Goal: Transaction & Acquisition: Subscribe to service/newsletter

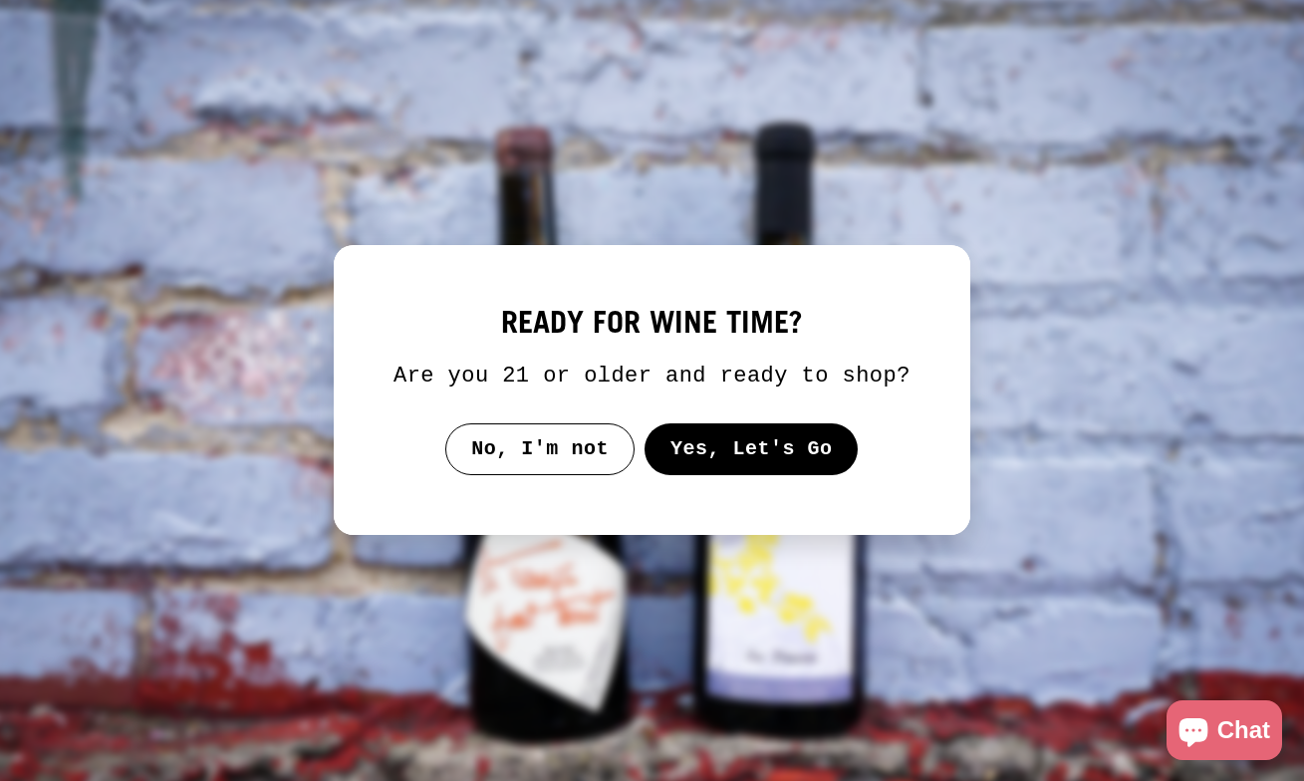
click at [725, 475] on button "Yes, Let's Go" at bounding box center [751, 449] width 214 height 52
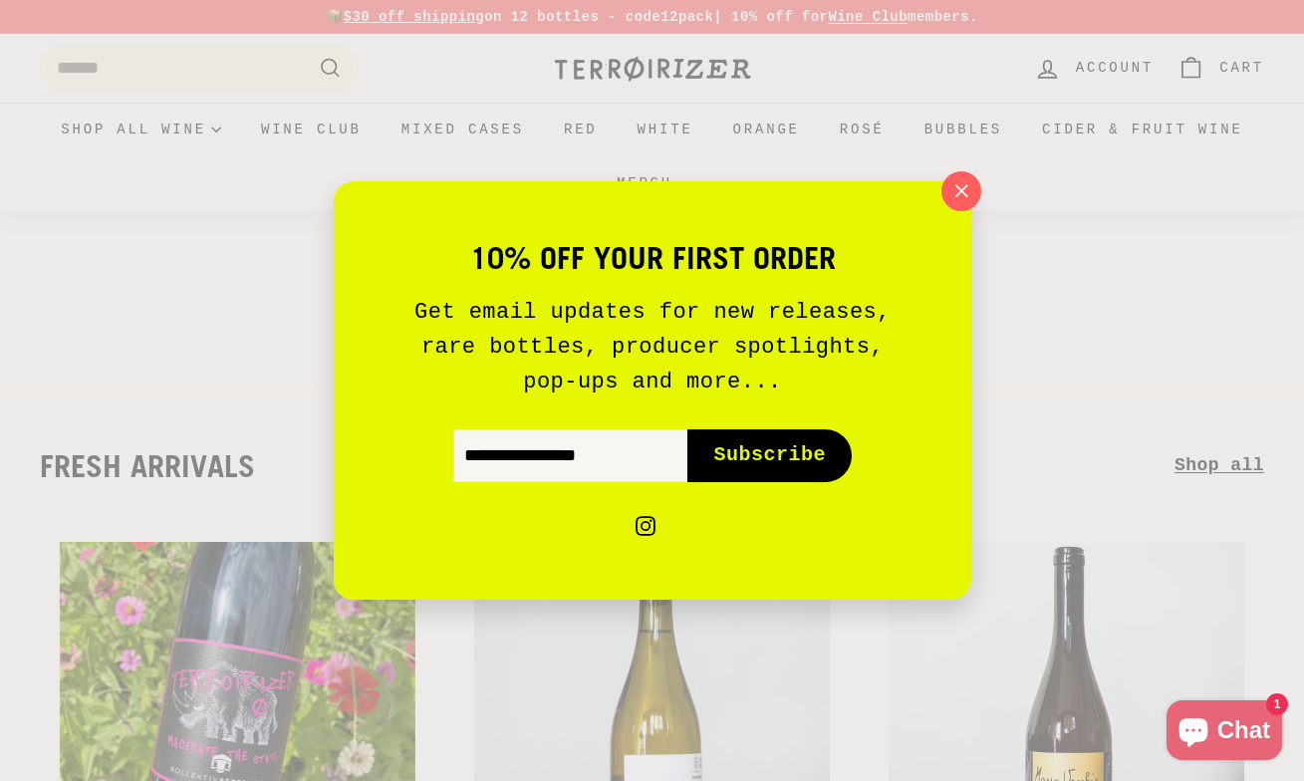
click at [969, 195] on icon "button" at bounding box center [961, 191] width 28 height 28
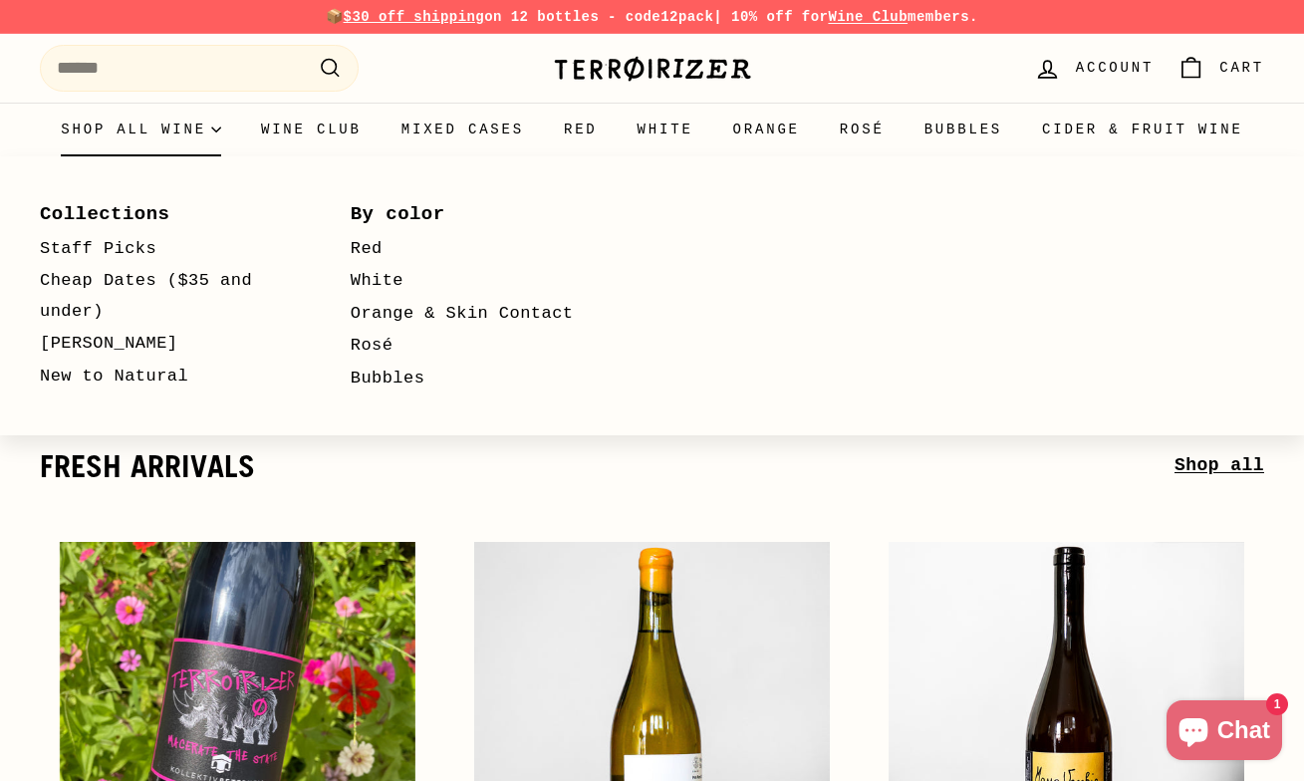
click at [221, 134] on icon "Primary" at bounding box center [216, 130] width 10 height 10
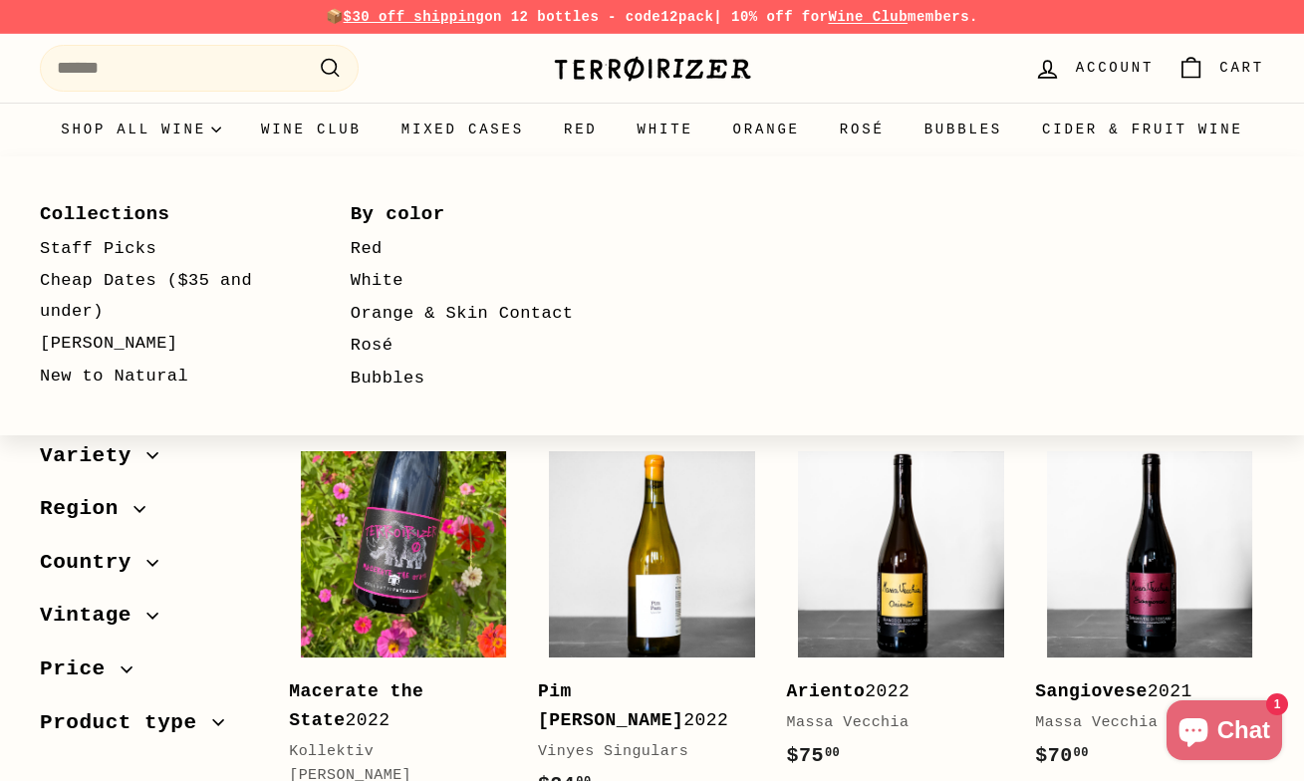
select select "**********"
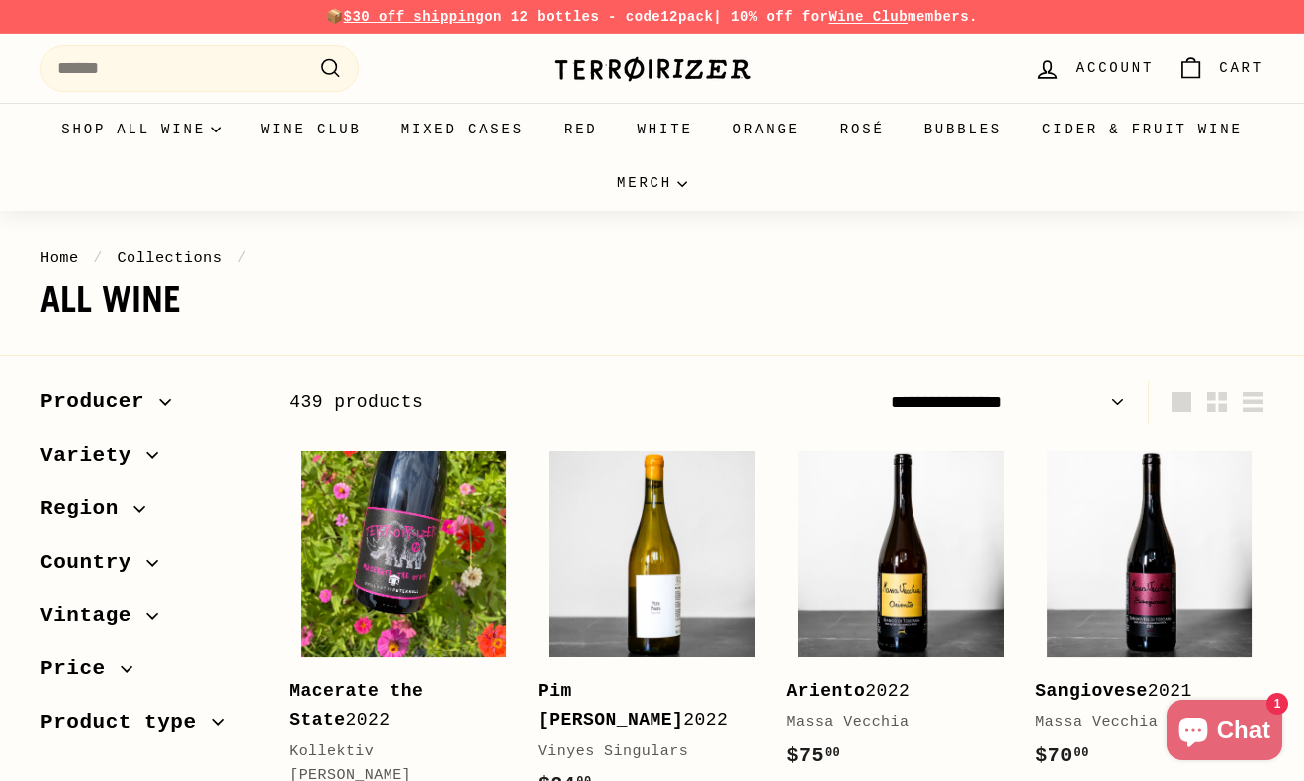
click at [139, 520] on span "Region" at bounding box center [148, 509] width 217 height 34
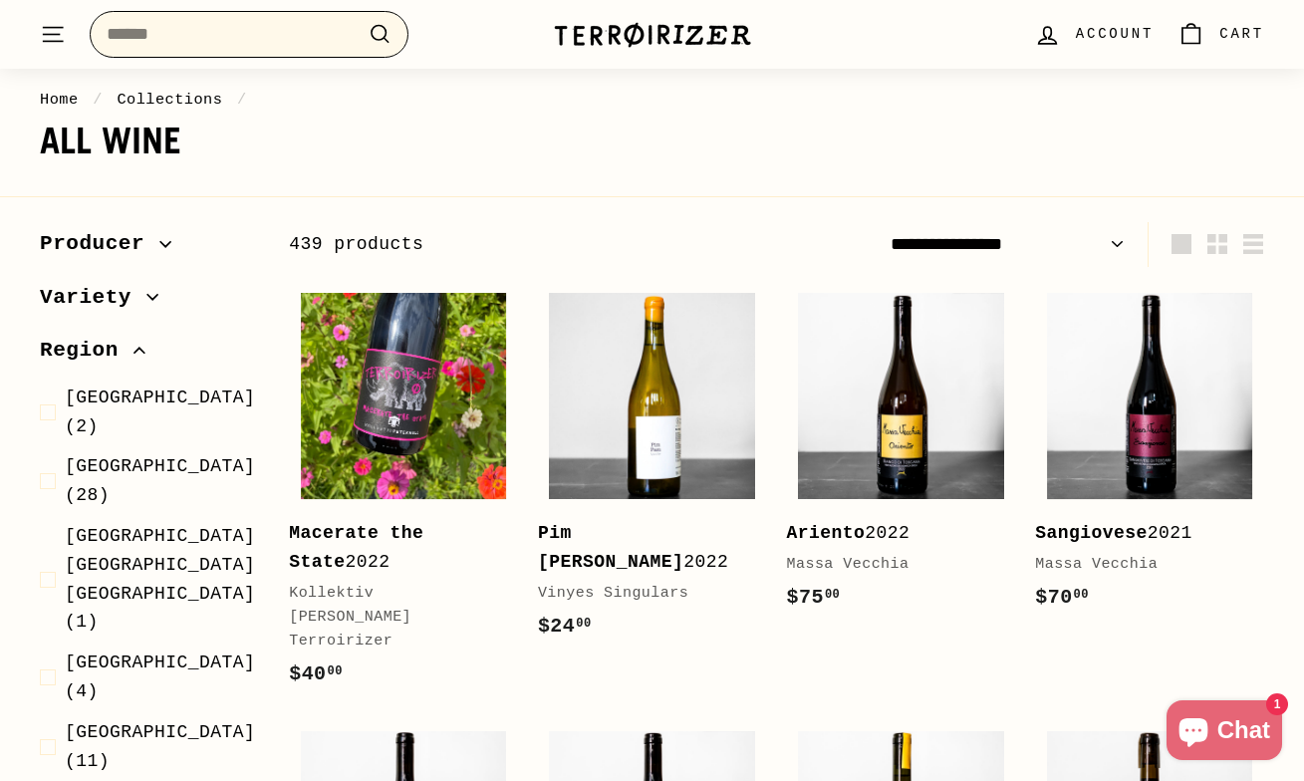
click at [216, 43] on input "Search" at bounding box center [249, 34] width 319 height 47
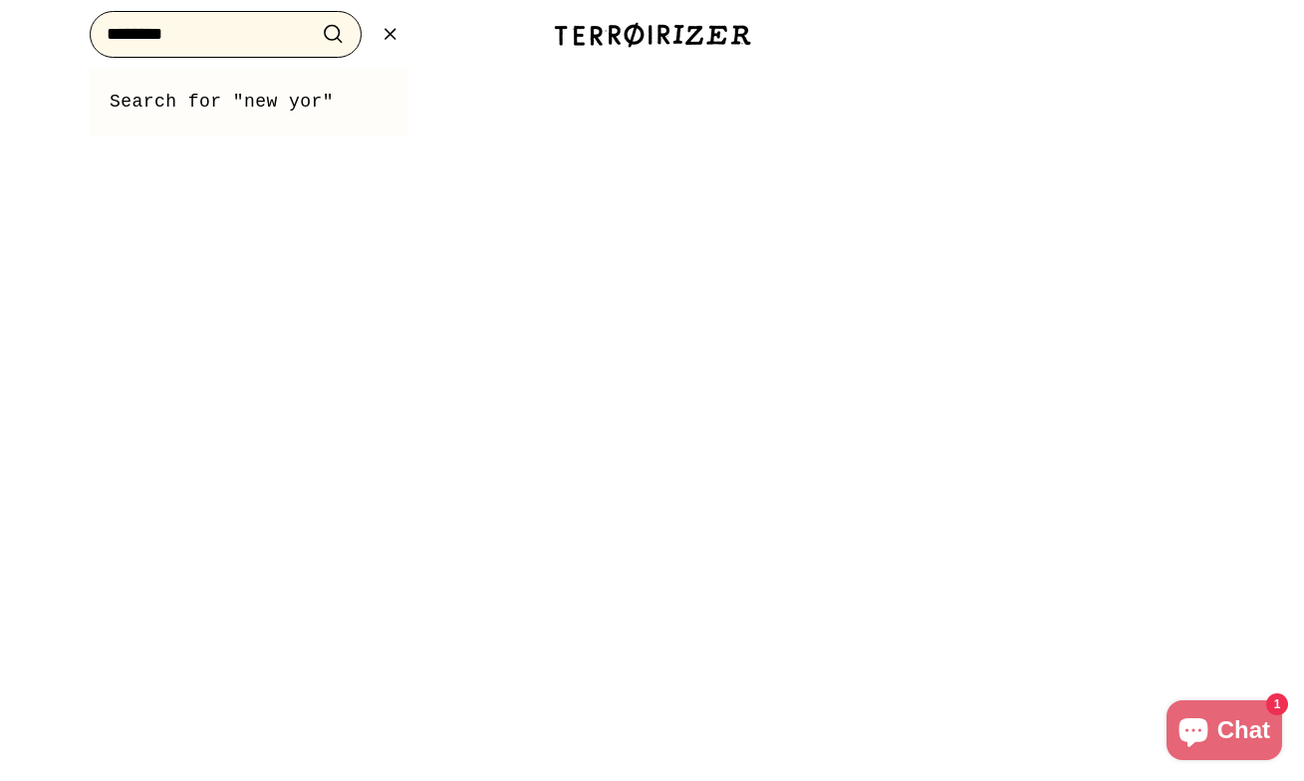
type input "********"
click at [315, 19] on button ".cls-1{fill:none;stroke:#000;stroke-miterlimit:10;stroke-width:2px} Search" at bounding box center [333, 34] width 37 height 31
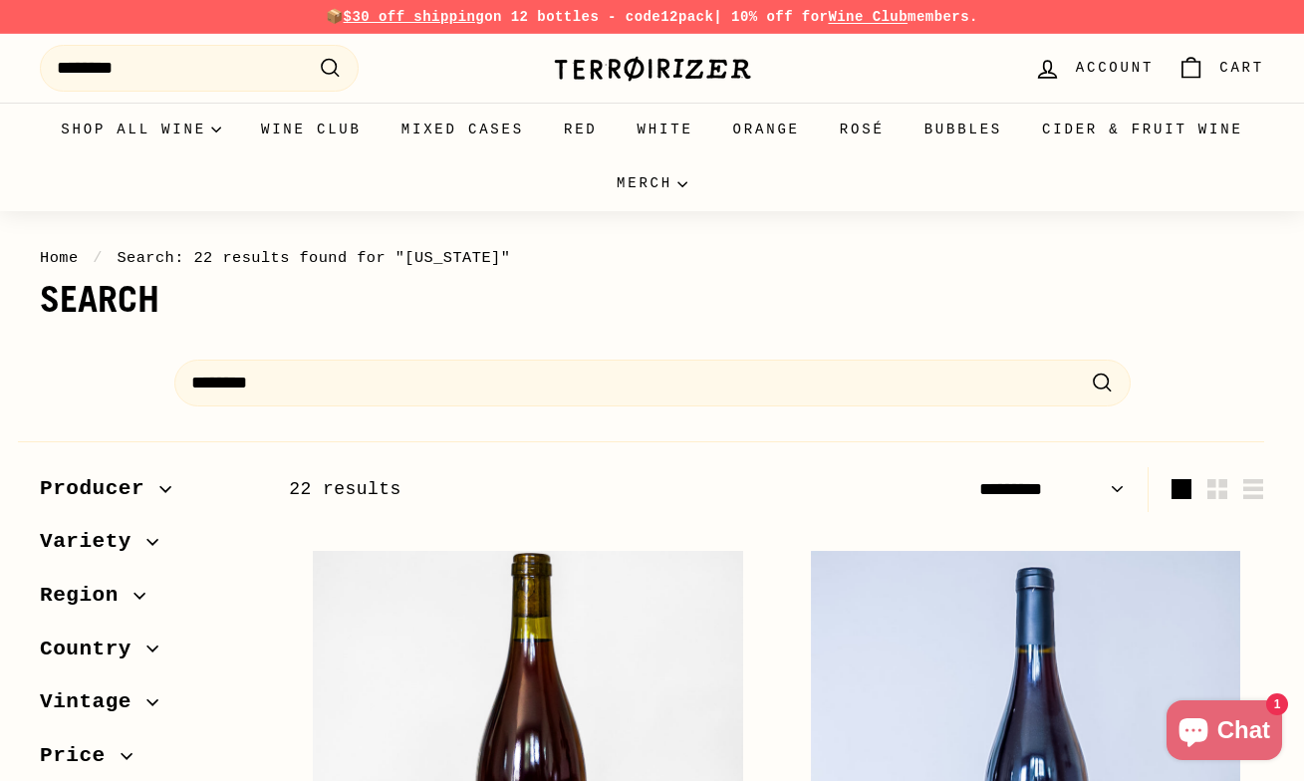
select select "*********"
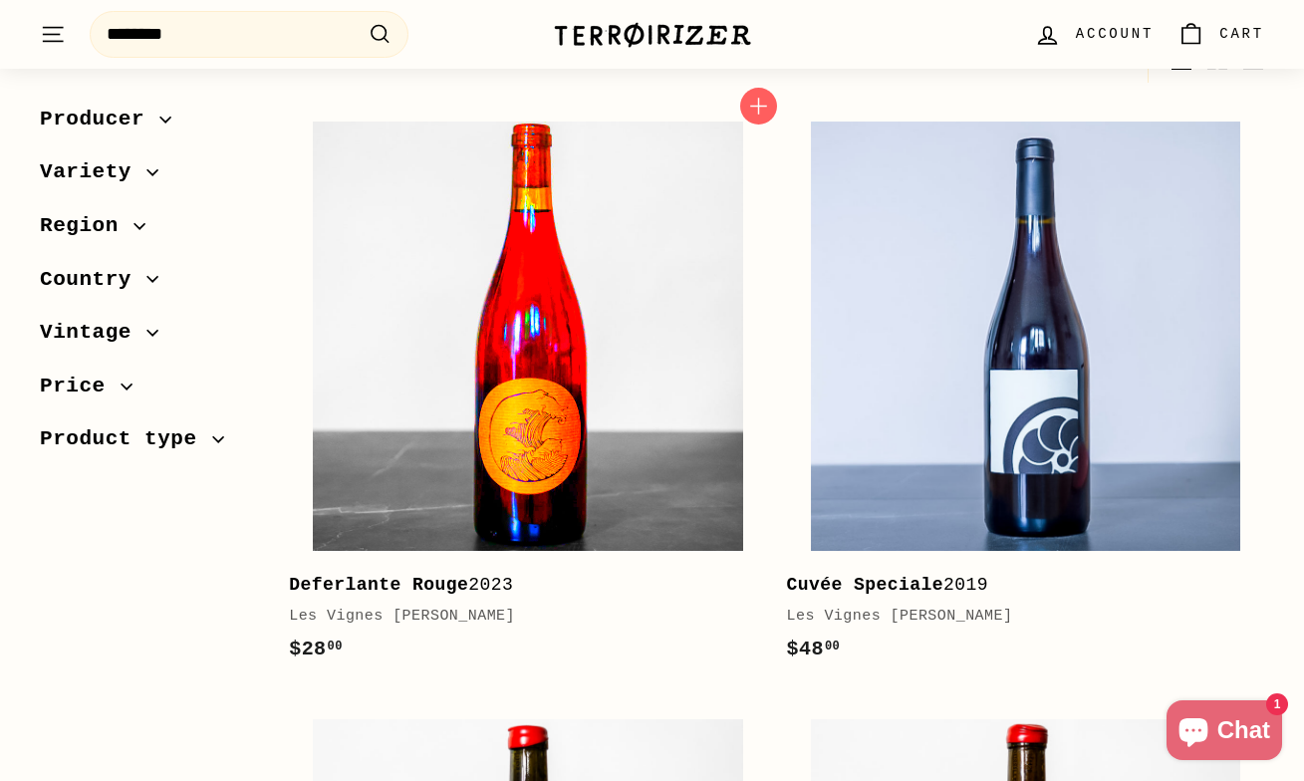
scroll to position [430, 0]
click at [438, 498] on img at bounding box center [527, 335] width 429 height 429
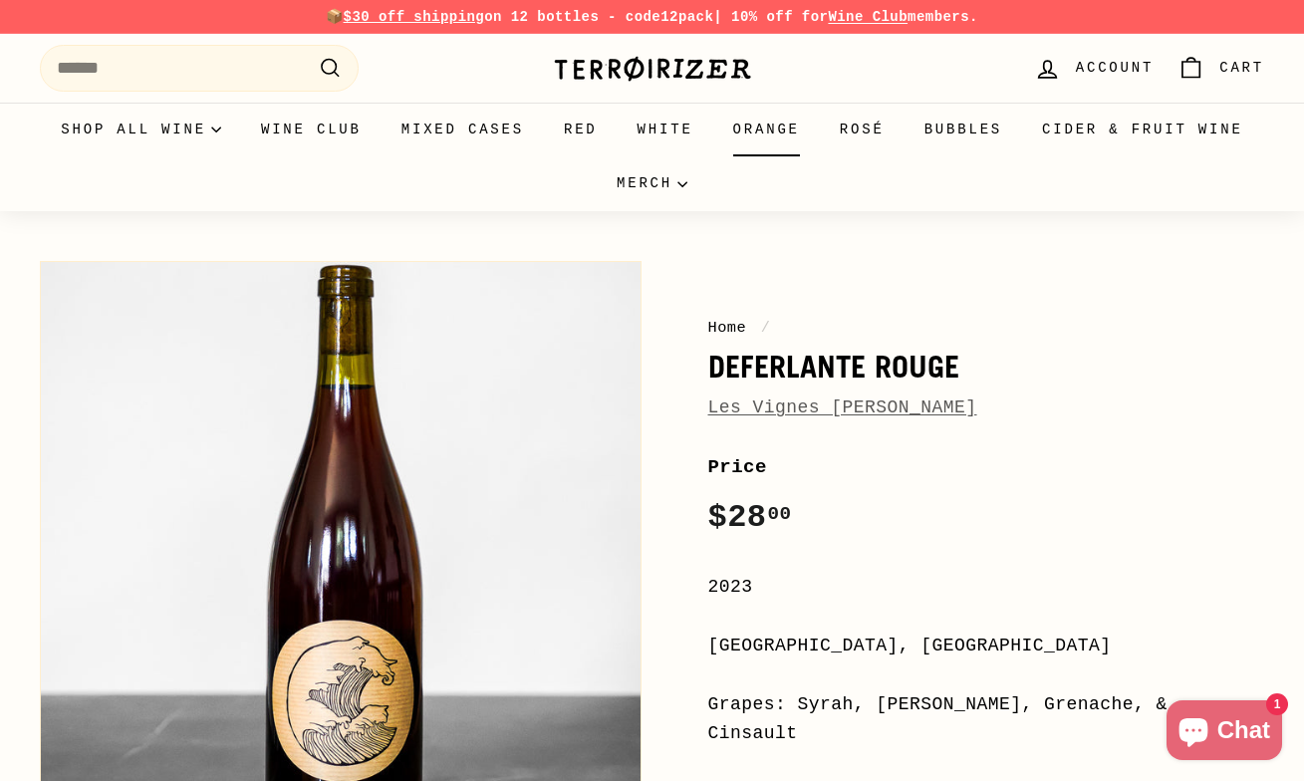
click at [820, 128] on link "Orange" at bounding box center [766, 130] width 107 height 54
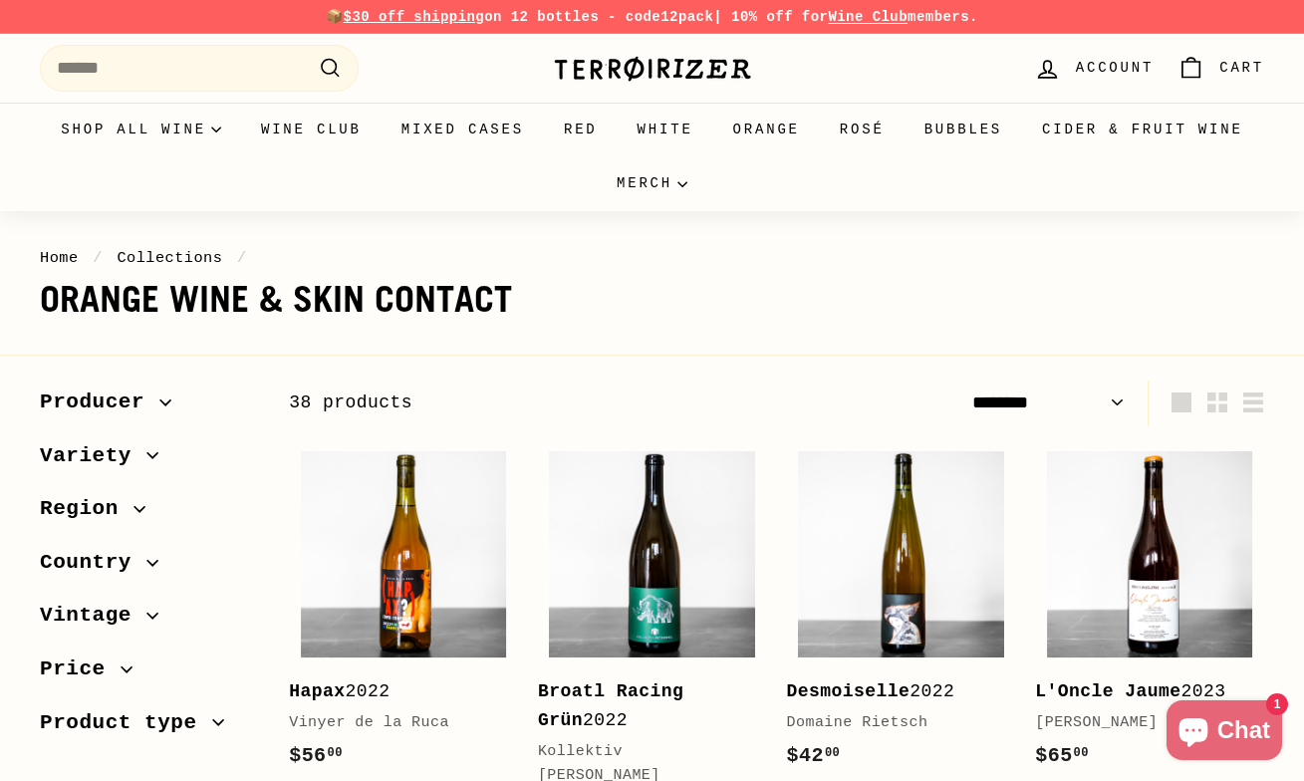
select select "******"
click at [561, 15] on p "📦 $30 off shipping on 12 bottles - code 12pack | 10% off for Wine Club members." at bounding box center [652, 17] width 1224 height 22
click at [382, 124] on link "Wine Club" at bounding box center [311, 130] width 140 height 54
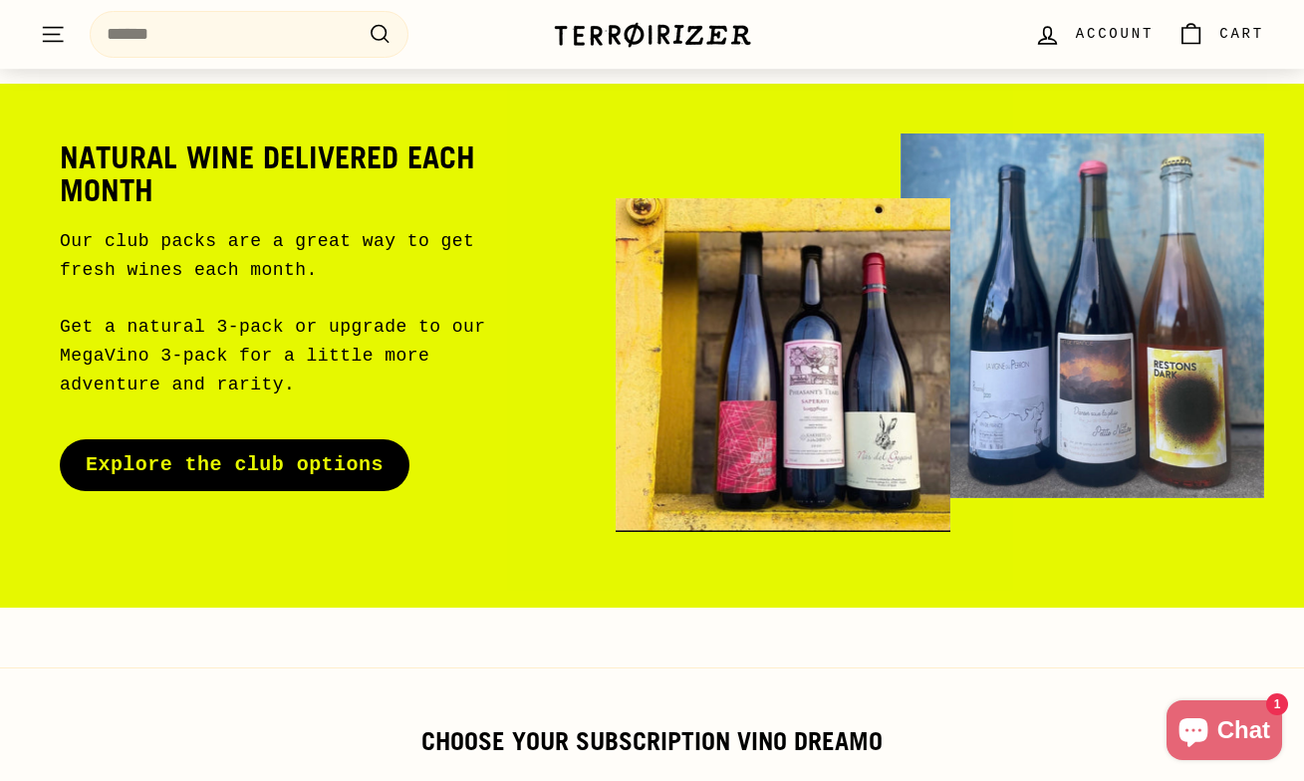
scroll to position [128, 0]
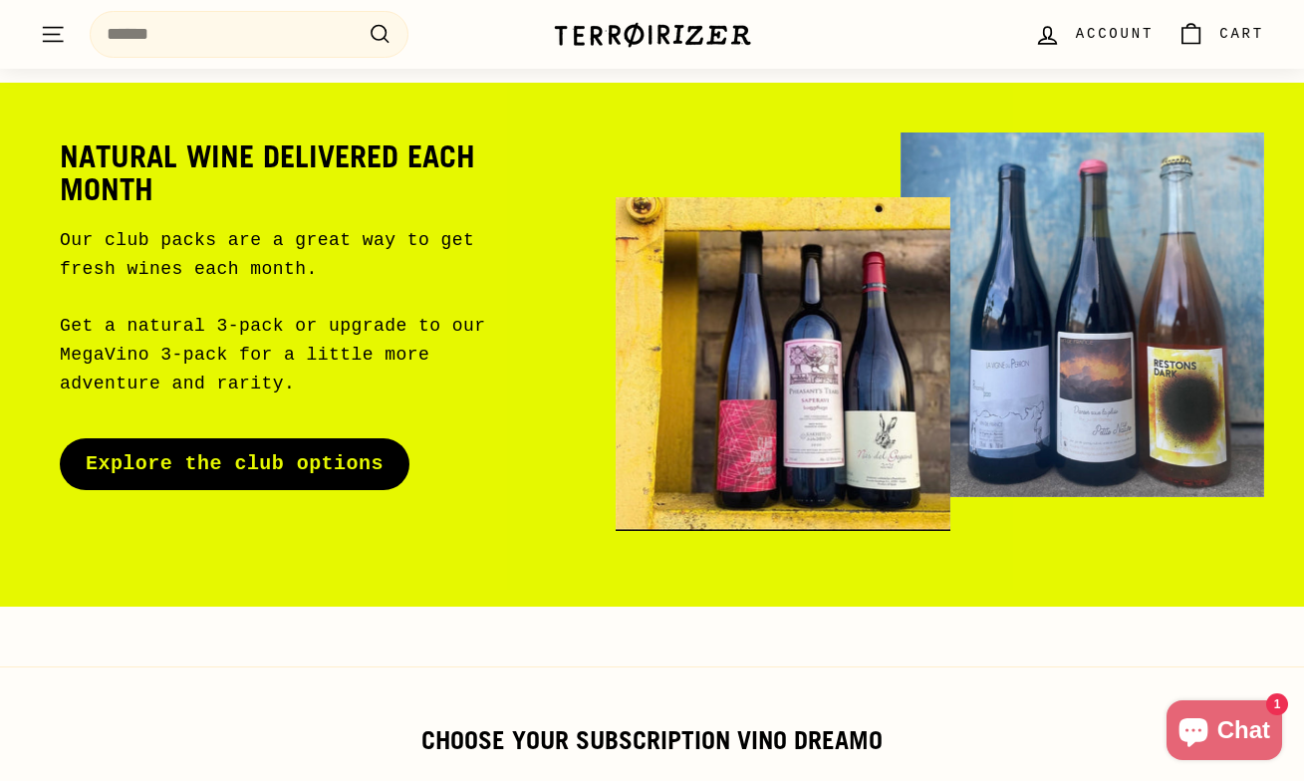
click at [368, 493] on div "Natural wine delivered each month Our club packs are a great way to get fresh w…" at bounding box center [652, 315] width 1224 height 464
click at [372, 463] on link "Explore the club options" at bounding box center [235, 464] width 350 height 52
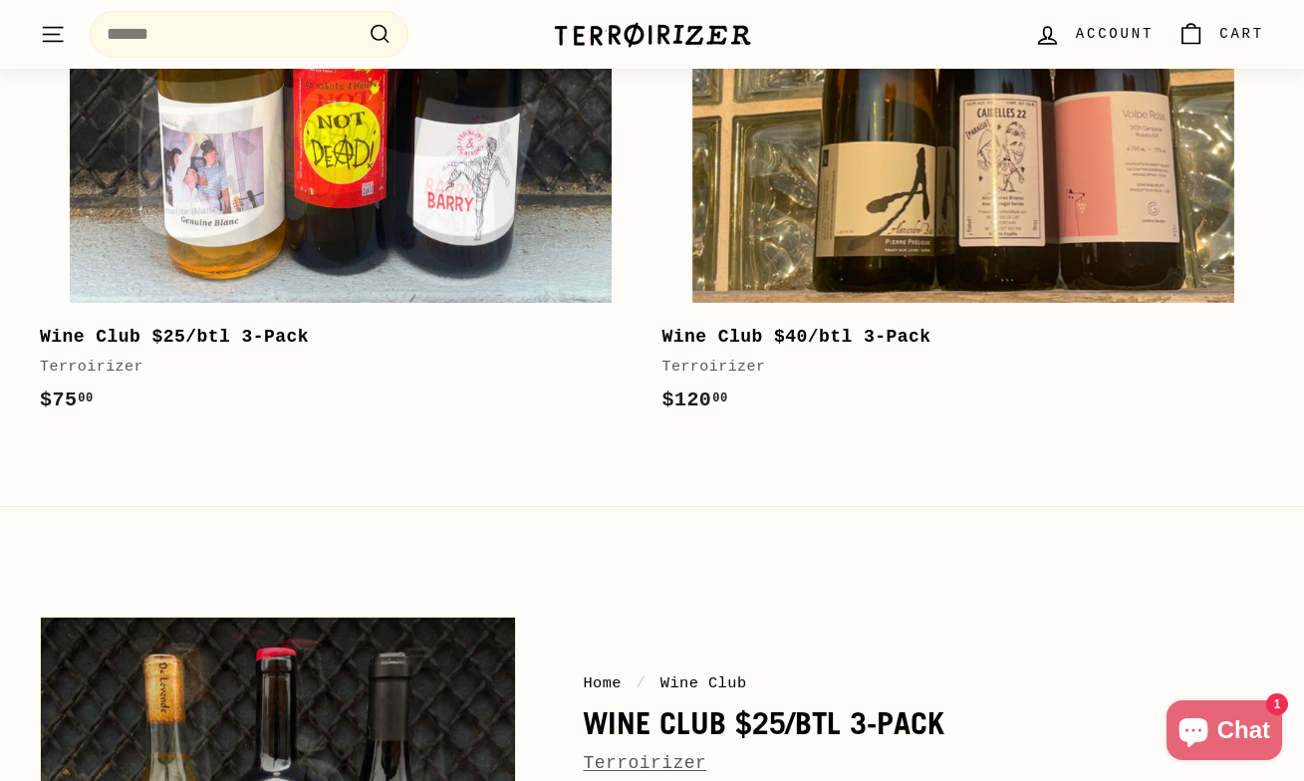
scroll to position [1156, 0]
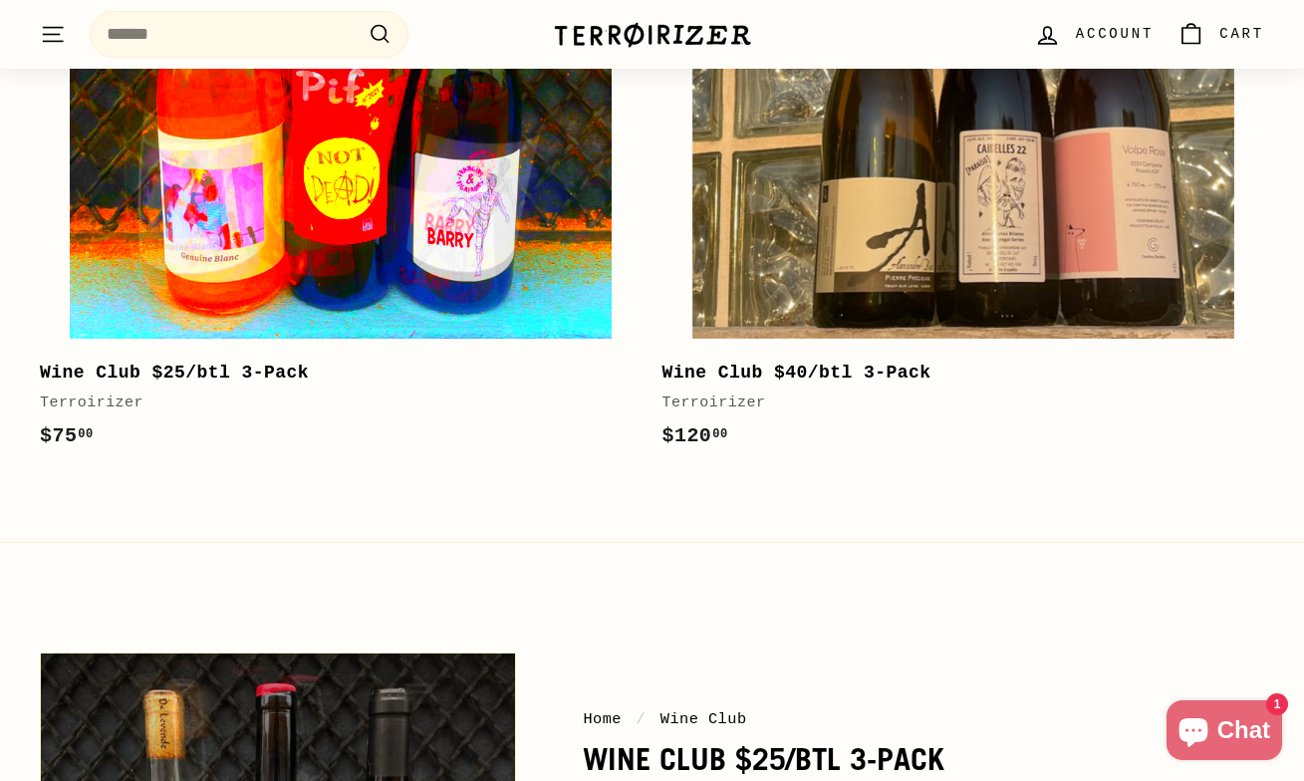
click at [519, 263] on img at bounding box center [341, 67] width 542 height 542
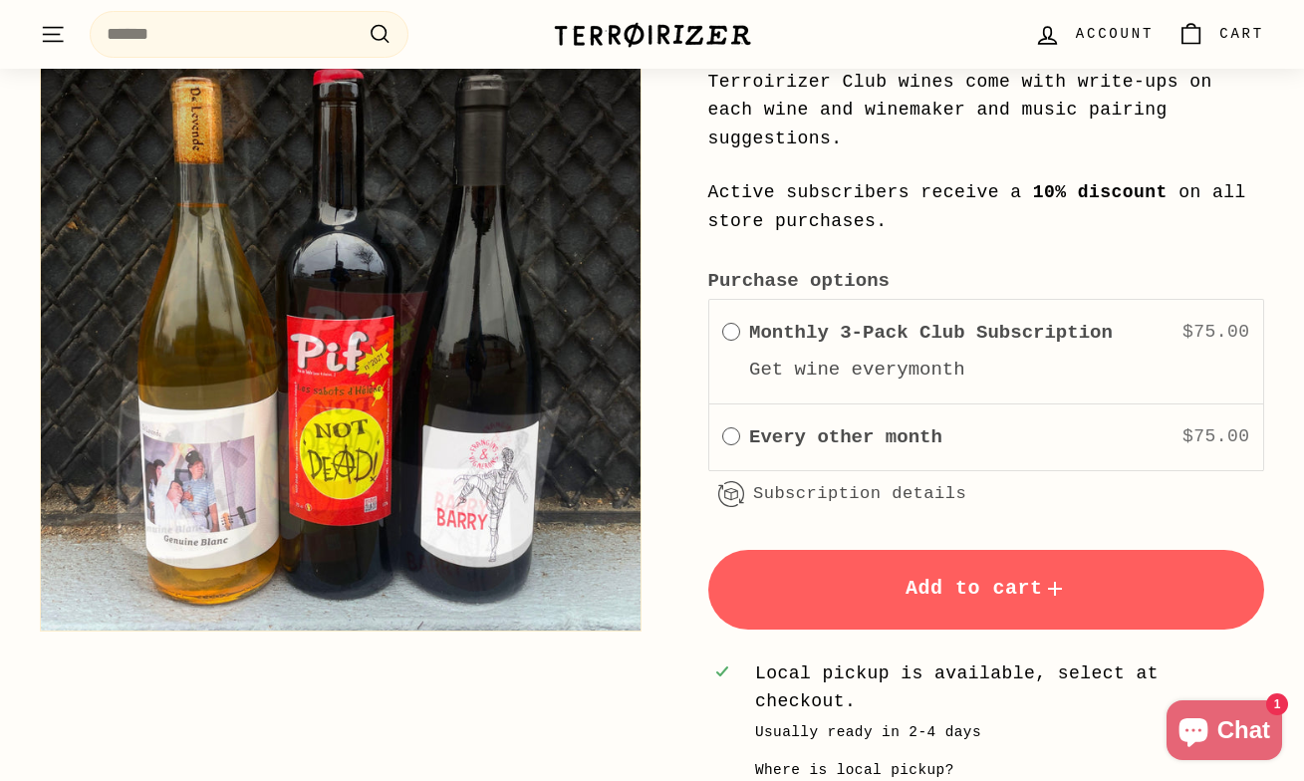
scroll to position [635, 0]
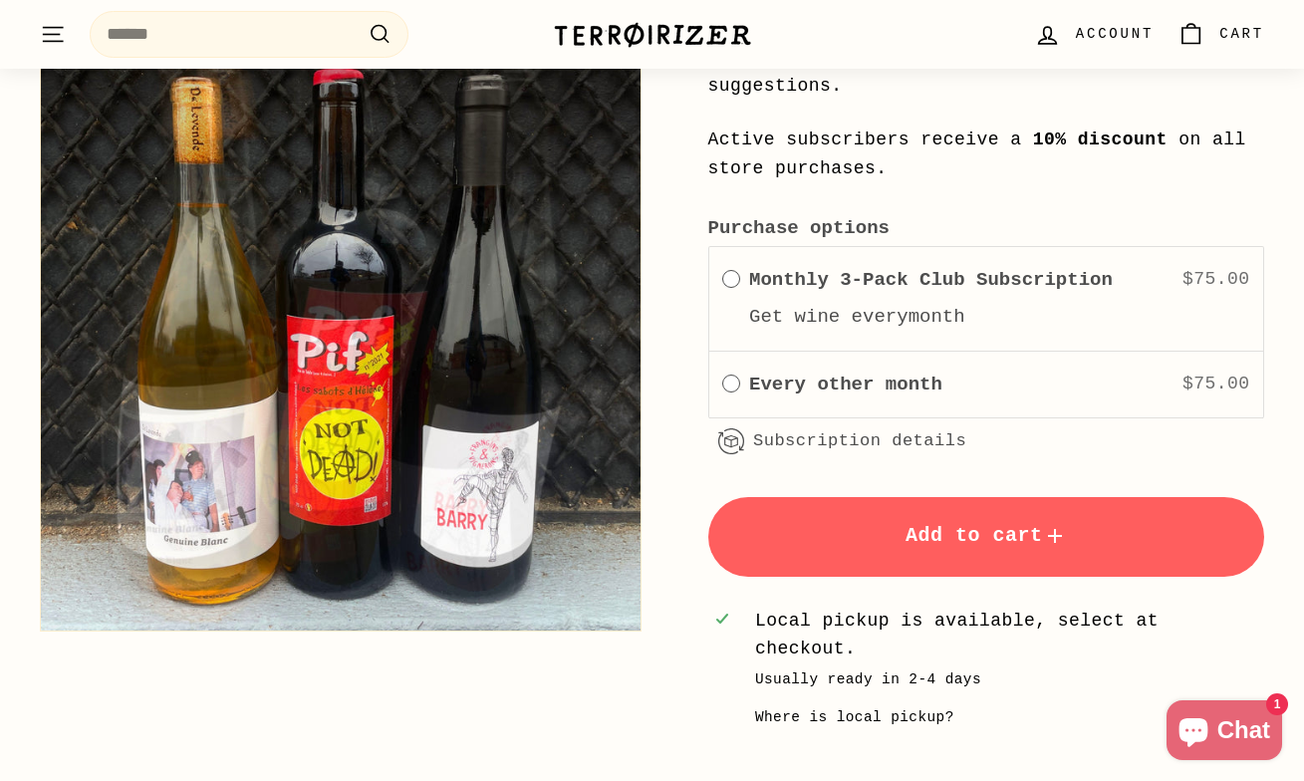
click at [588, 508] on button "Zoom" at bounding box center [341, 331] width 600 height 600
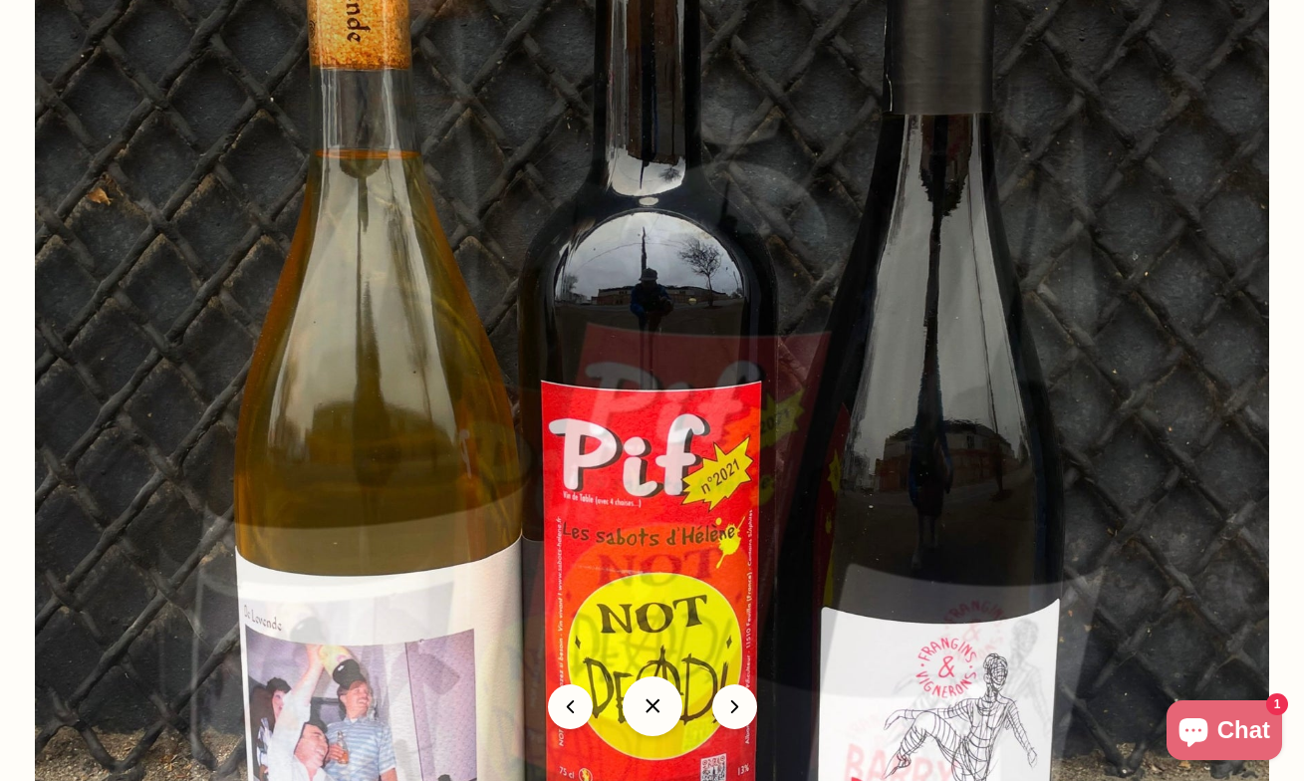
click at [591, 508] on img at bounding box center [652, 413] width 1234 height 1234
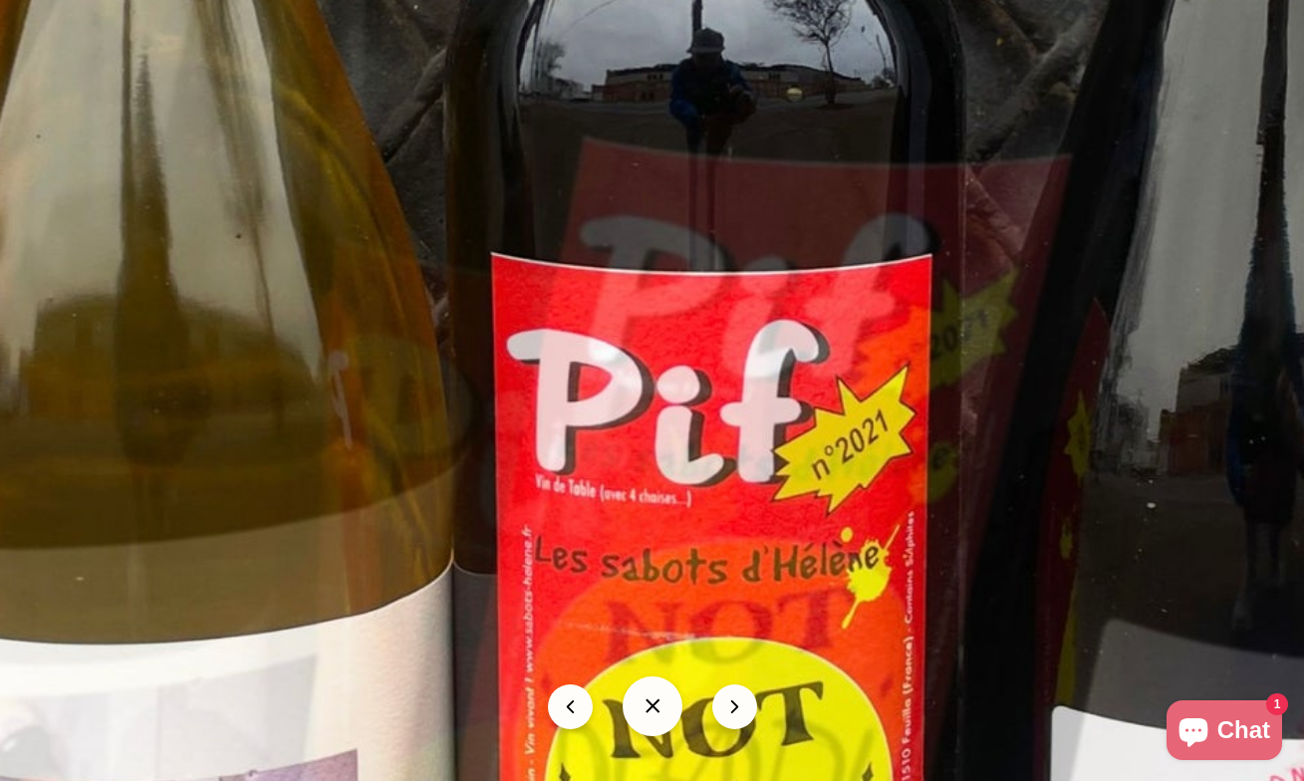
click at [591, 506] on img at bounding box center [713, 318] width 2468 height 2468
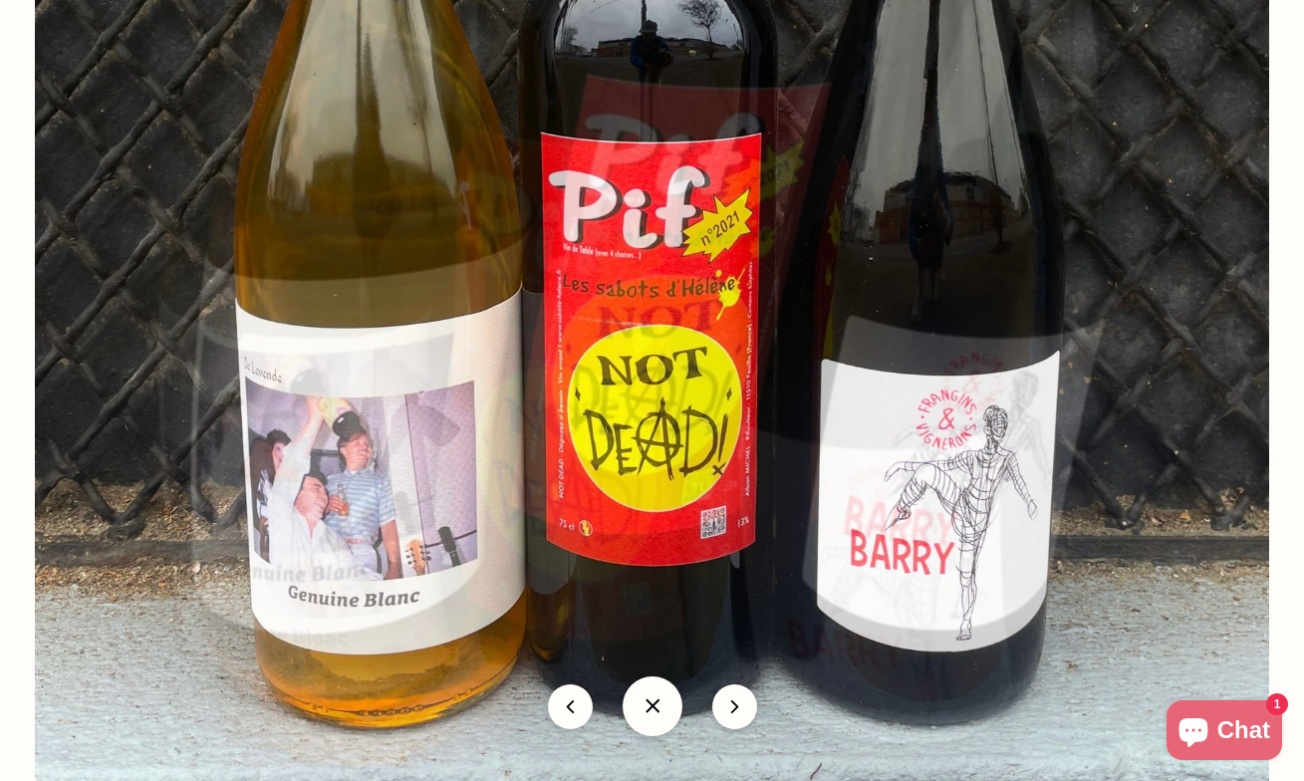
click at [645, 730] on button at bounding box center [653, 706] width 60 height 60
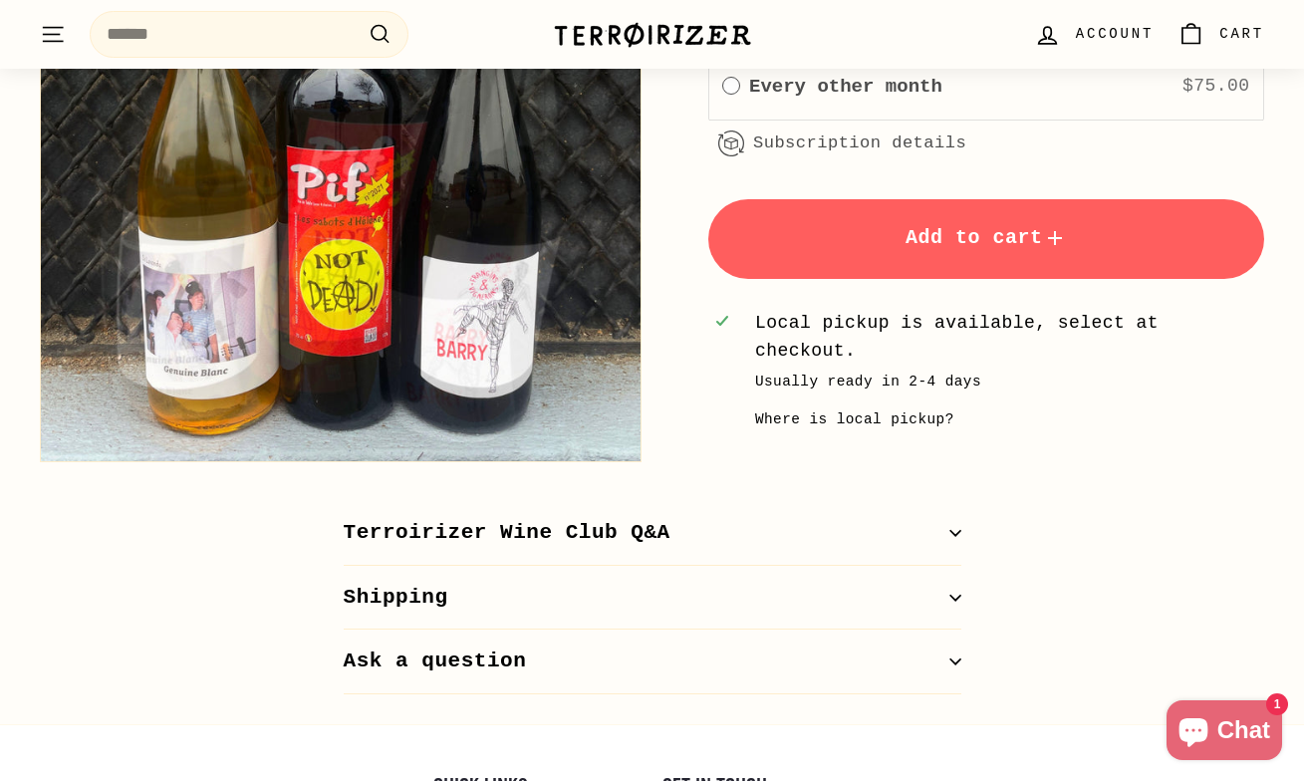
scroll to position [1369, 0]
